Goal: Transaction & Acquisition: Purchase product/service

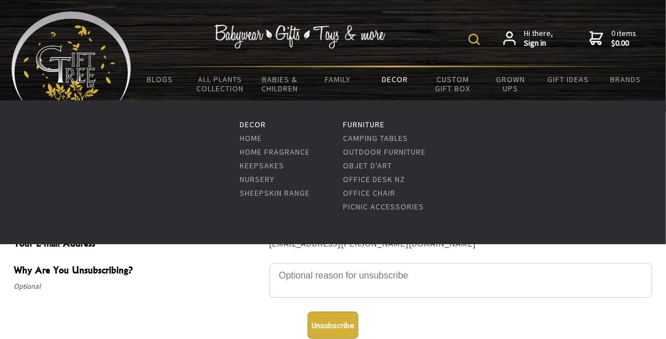
click at [395, 78] on link "Decor" at bounding box center [395, 79] width 58 height 24
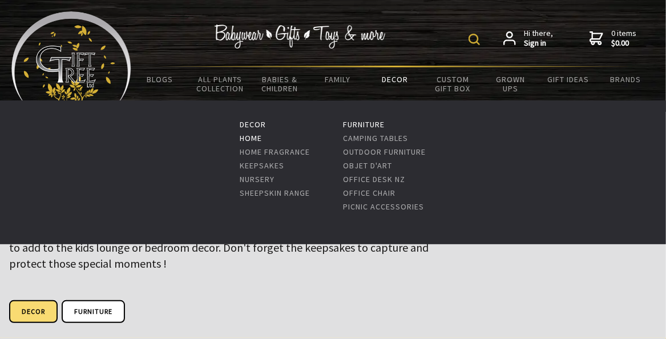
click at [248, 135] on link "Home" at bounding box center [251, 138] width 22 height 10
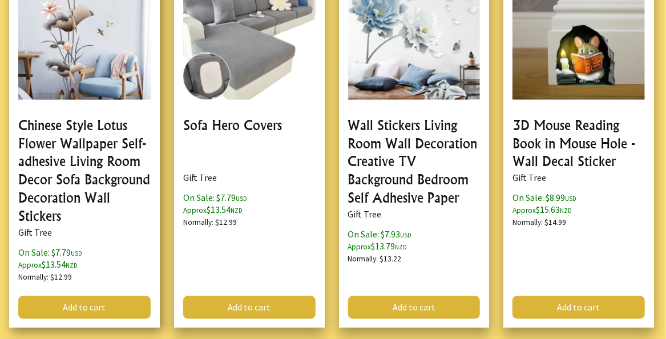
scroll to position [776, 0]
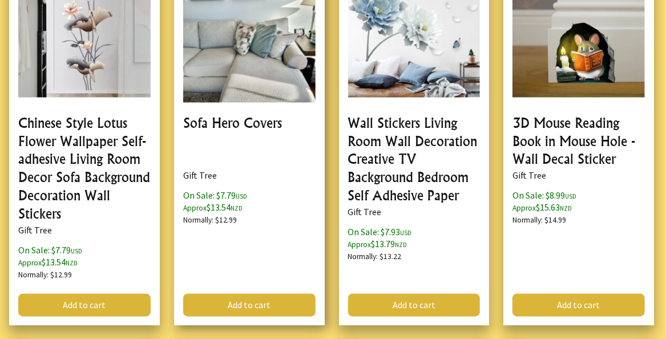
click at [232, 33] on link at bounding box center [249, 138] width 151 height 375
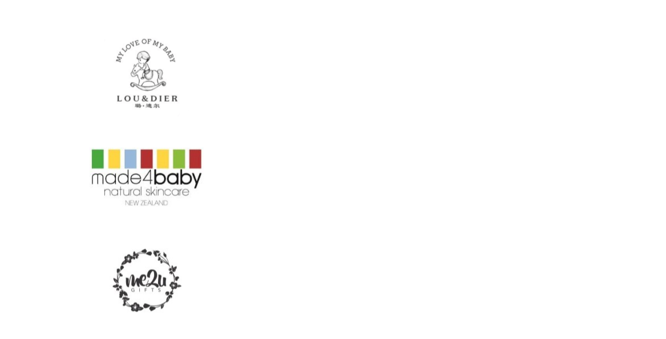
scroll to position [6411, 0]
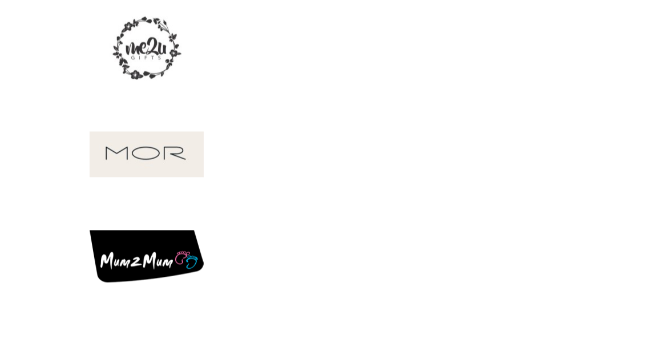
click at [142, 45] on img at bounding box center [147, 50] width 114 height 86
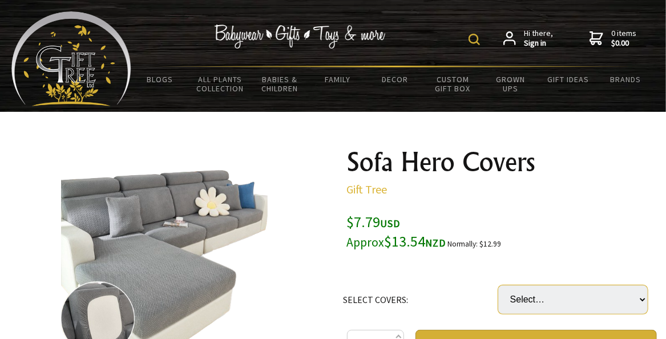
click at [644, 297] on select "Select… Seat Covers (+ $19.99) Back Covers (+ $14.99) Chaise Covers (+ $34.99) …" at bounding box center [573, 299] width 150 height 29
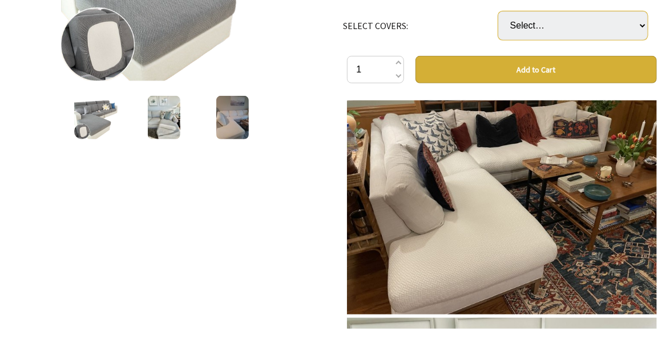
scroll to position [46, 0]
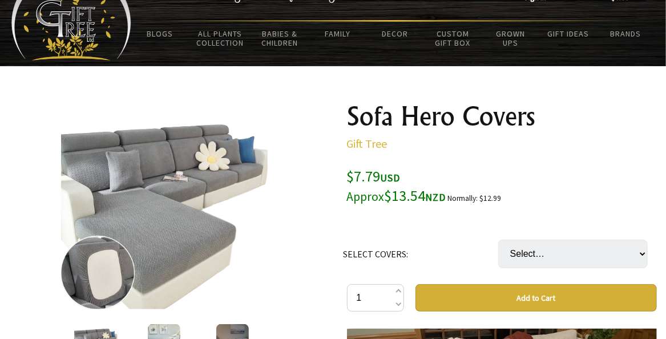
click at [169, 167] on img at bounding box center [164, 206] width 207 height 207
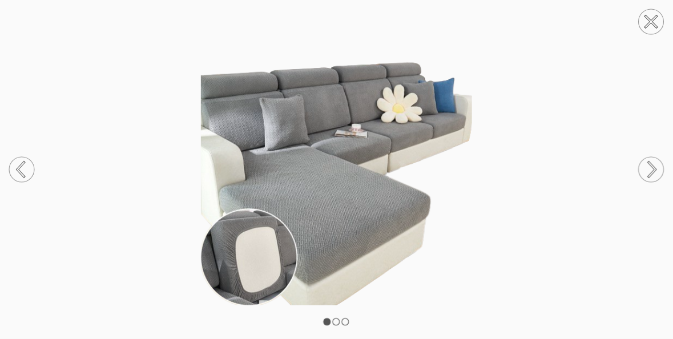
click at [653, 168] on icon at bounding box center [652, 170] width 7 height 14
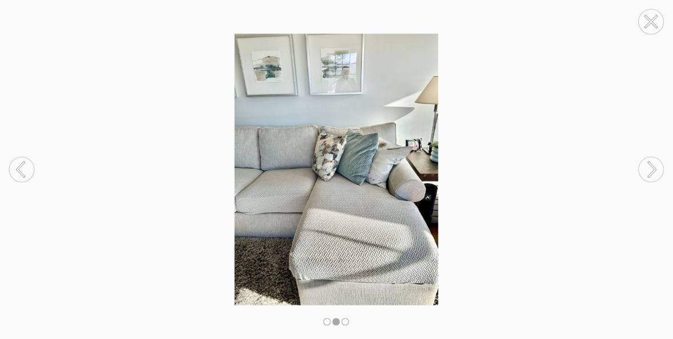
click at [653, 168] on icon at bounding box center [652, 170] width 7 height 14
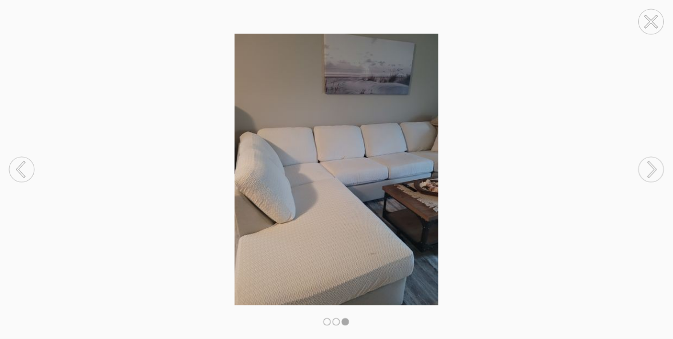
click at [653, 168] on icon at bounding box center [652, 170] width 7 height 14
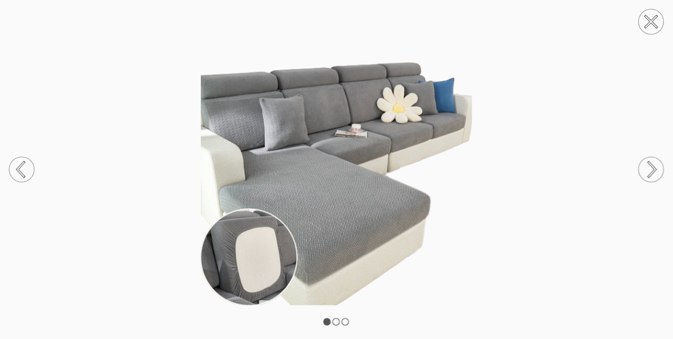
click at [653, 168] on icon at bounding box center [652, 170] width 7 height 14
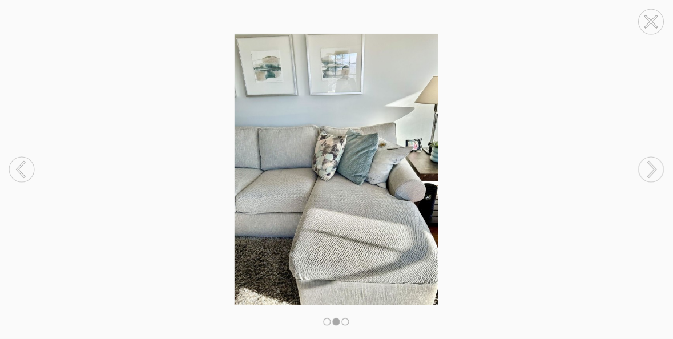
click at [653, 168] on icon at bounding box center [652, 170] width 7 height 14
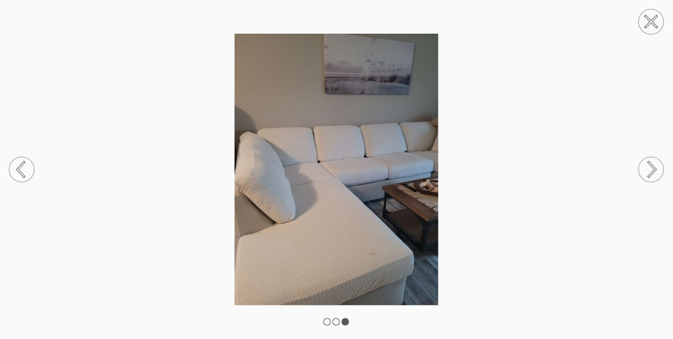
click at [648, 17] on icon at bounding box center [650, 21] width 11 height 11
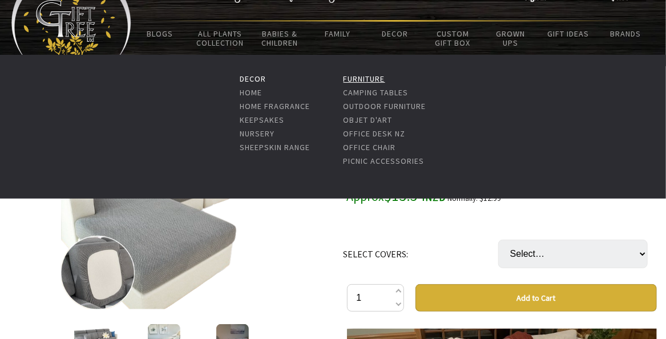
click at [365, 79] on link "Furniture" at bounding box center [365, 79] width 42 height 10
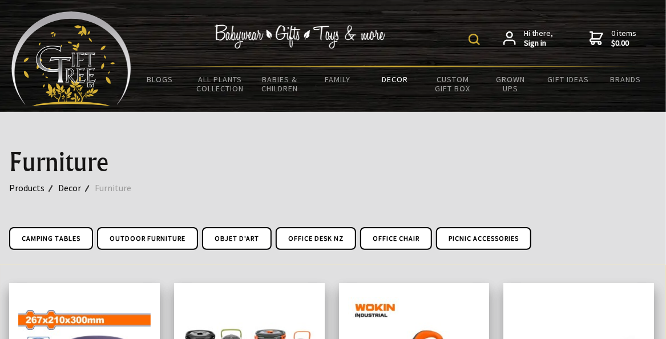
click at [475, 35] on img at bounding box center [474, 39] width 11 height 11
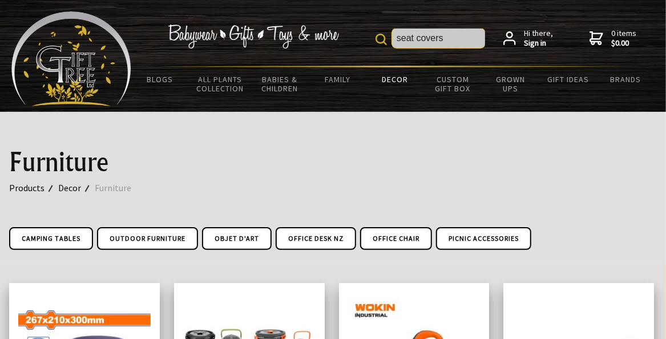
type input "seat covers"
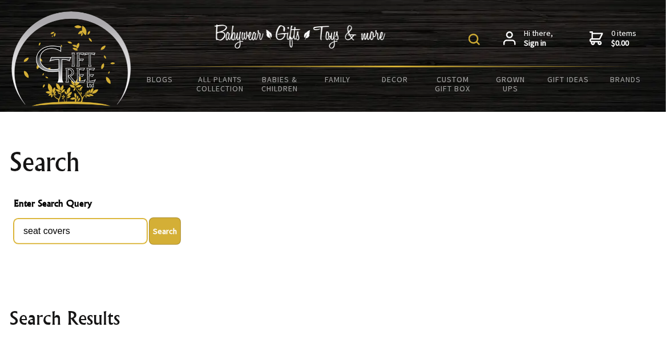
drag, startPoint x: 44, startPoint y: 232, endPoint x: -33, endPoint y: 240, distance: 77.5
type input "cushioncovers"
click at [149, 217] on button "Search" at bounding box center [165, 230] width 32 height 27
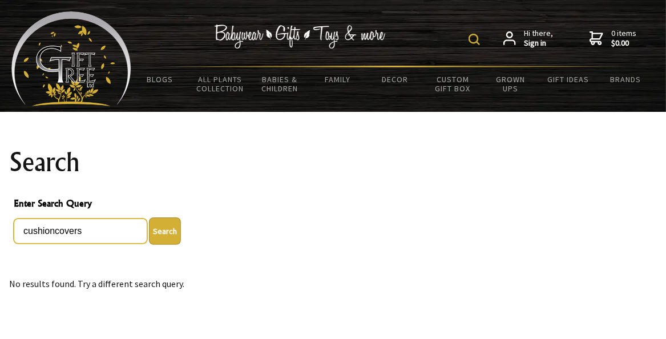
click at [55, 233] on input "cushioncovers" at bounding box center [81, 231] width 134 height 25
type input "cushion covers"
click at [149, 217] on button "Search" at bounding box center [165, 230] width 32 height 27
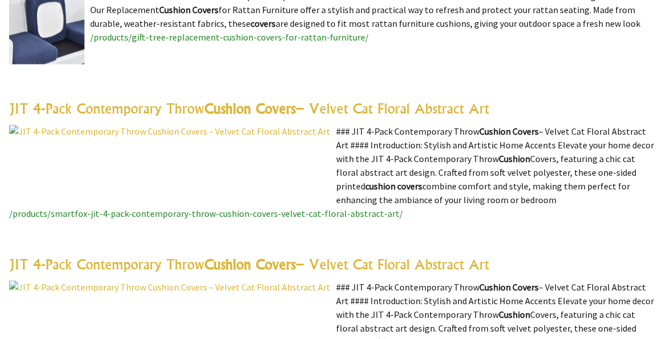
scroll to position [767, 0]
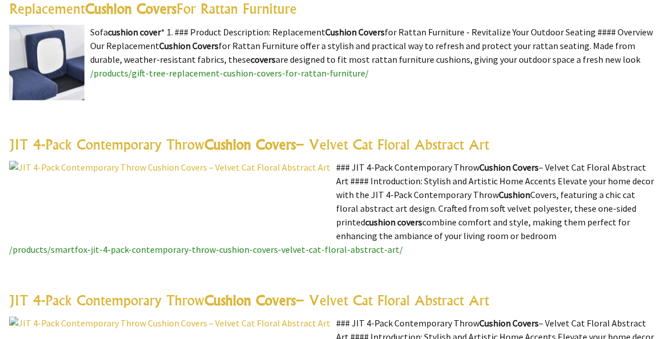
click at [255, 7] on link "Replacement Cushion Covers For Rattan Furniture" at bounding box center [153, 8] width 288 height 17
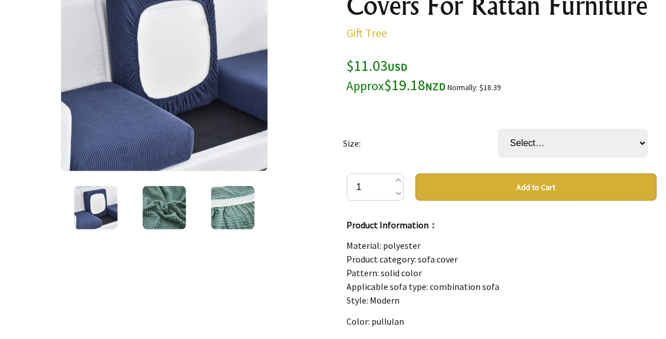
scroll to position [183, 0]
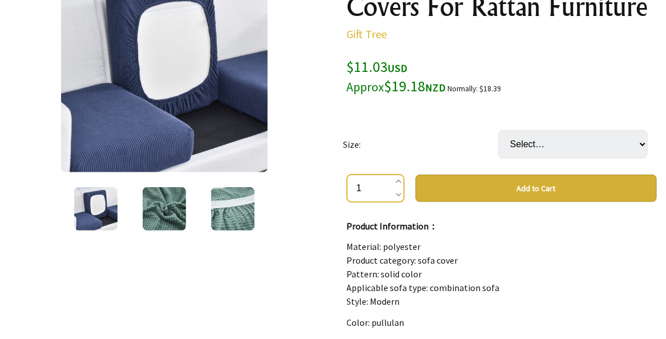
click at [401, 177] on input "1" at bounding box center [375, 188] width 57 height 27
click at [399, 182] on span at bounding box center [398, 183] width 6 height 14
click at [399, 194] on span at bounding box center [398, 194] width 6 height 14
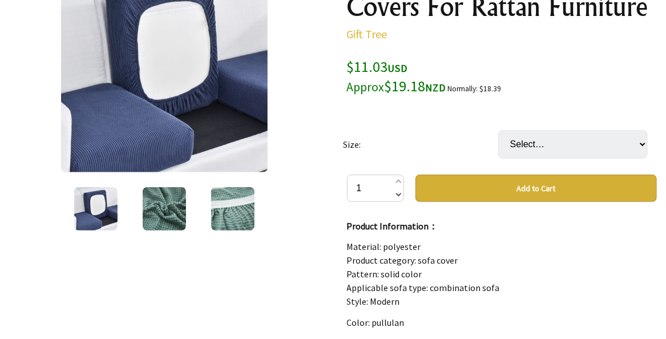
click at [399, 194] on span at bounding box center [398, 194] width 6 height 14
type input "0"
click at [399, 194] on span at bounding box center [398, 194] width 6 height 14
click at [641, 144] on select "Select… Size1 Size10 (+ $2.00) Size2 (+ $3.00) Size3 (+ $4.00) Size4 (+ $7.00) …" at bounding box center [573, 144] width 150 height 29
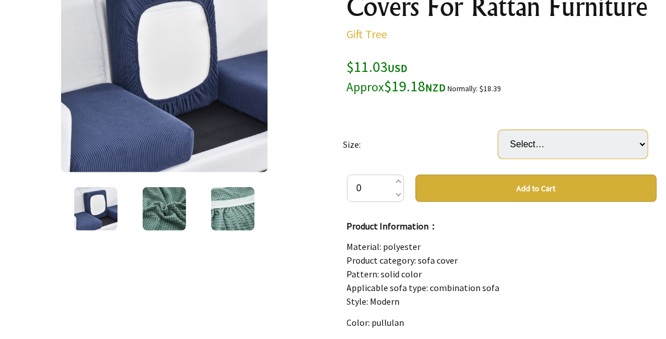
click at [641, 144] on select "Select… Size1 Size10 (+ $2.00) Size2 (+ $3.00) Size3 (+ $4.00) Size4 (+ $7.00) …" at bounding box center [573, 144] width 150 height 29
click at [643, 144] on select "Select… Size1 Size10 (+ $2.00) Size2 (+ $3.00) Size3 (+ $4.00) Size4 (+ $7.00) …" at bounding box center [573, 144] width 150 height 29
click at [575, 86] on div "$11.03 USD Approx $19.18 NZD Normally: $18.39" at bounding box center [502, 76] width 310 height 39
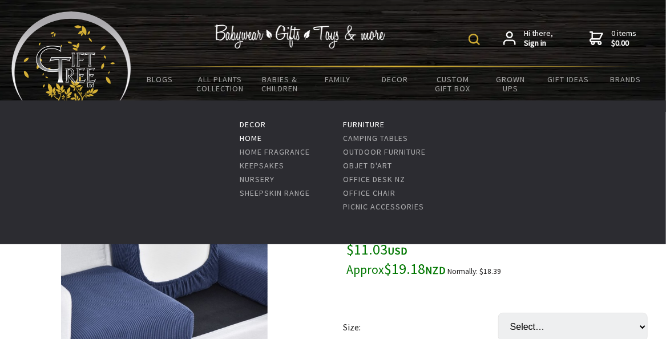
click at [244, 138] on link "Home" at bounding box center [251, 138] width 22 height 10
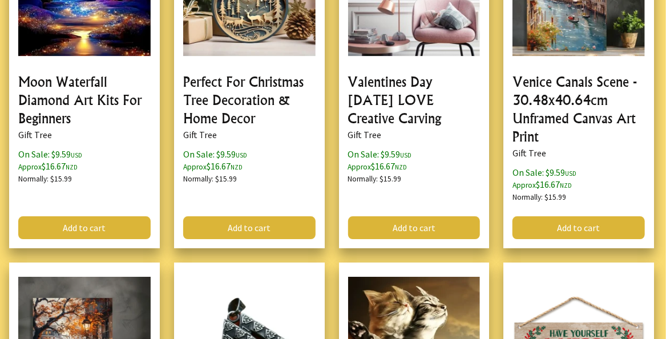
scroll to position [3652, 0]
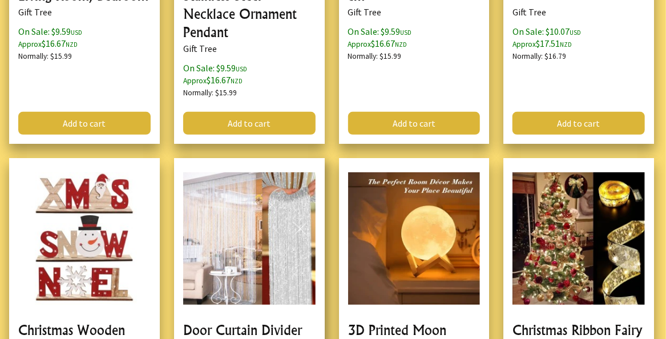
scroll to position [3835, 0]
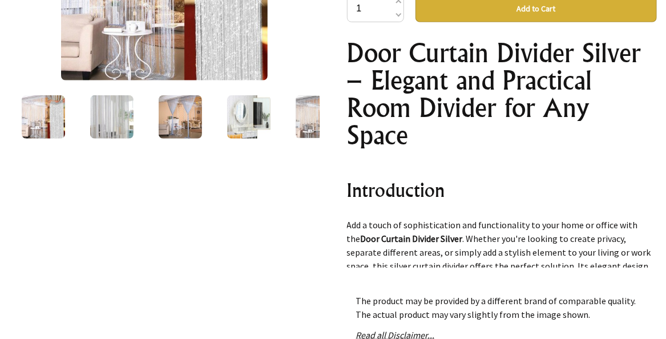
scroll to position [411, 0]
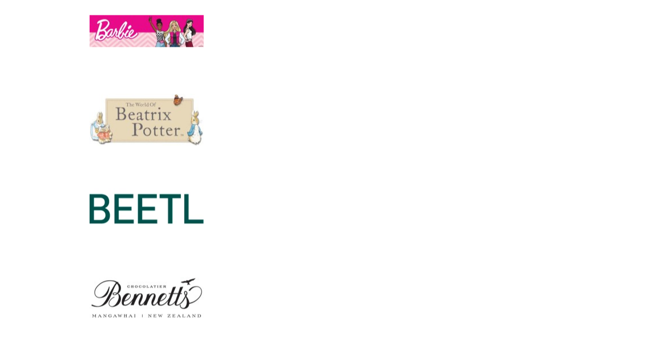
scroll to position [8374, 0]
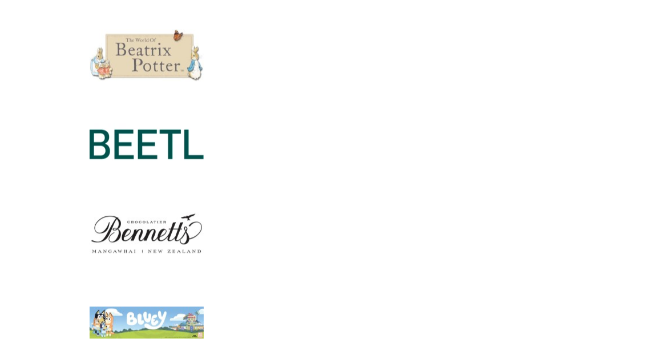
click at [144, 191] on img at bounding box center [147, 234] width 114 height 86
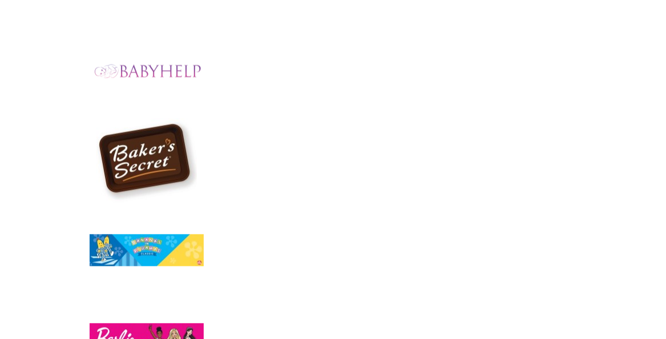
scroll to position [959, 0]
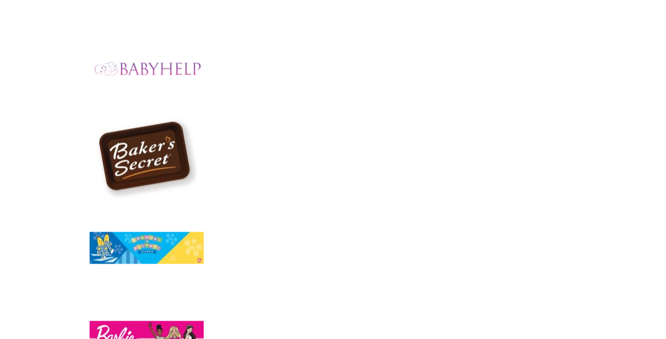
click at [147, 155] on img at bounding box center [147, 159] width 114 height 86
